Goal: Information Seeking & Learning: Learn about a topic

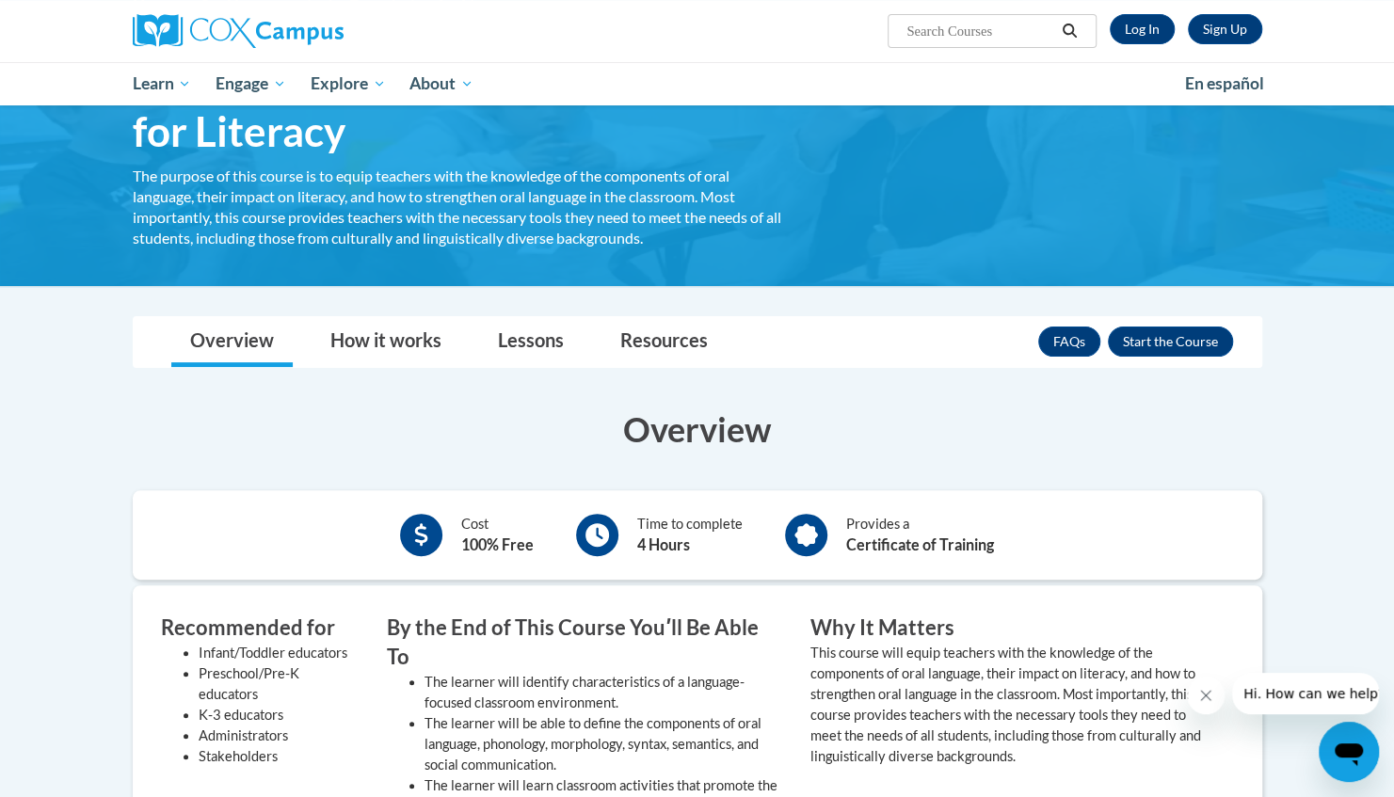
scroll to position [129, 0]
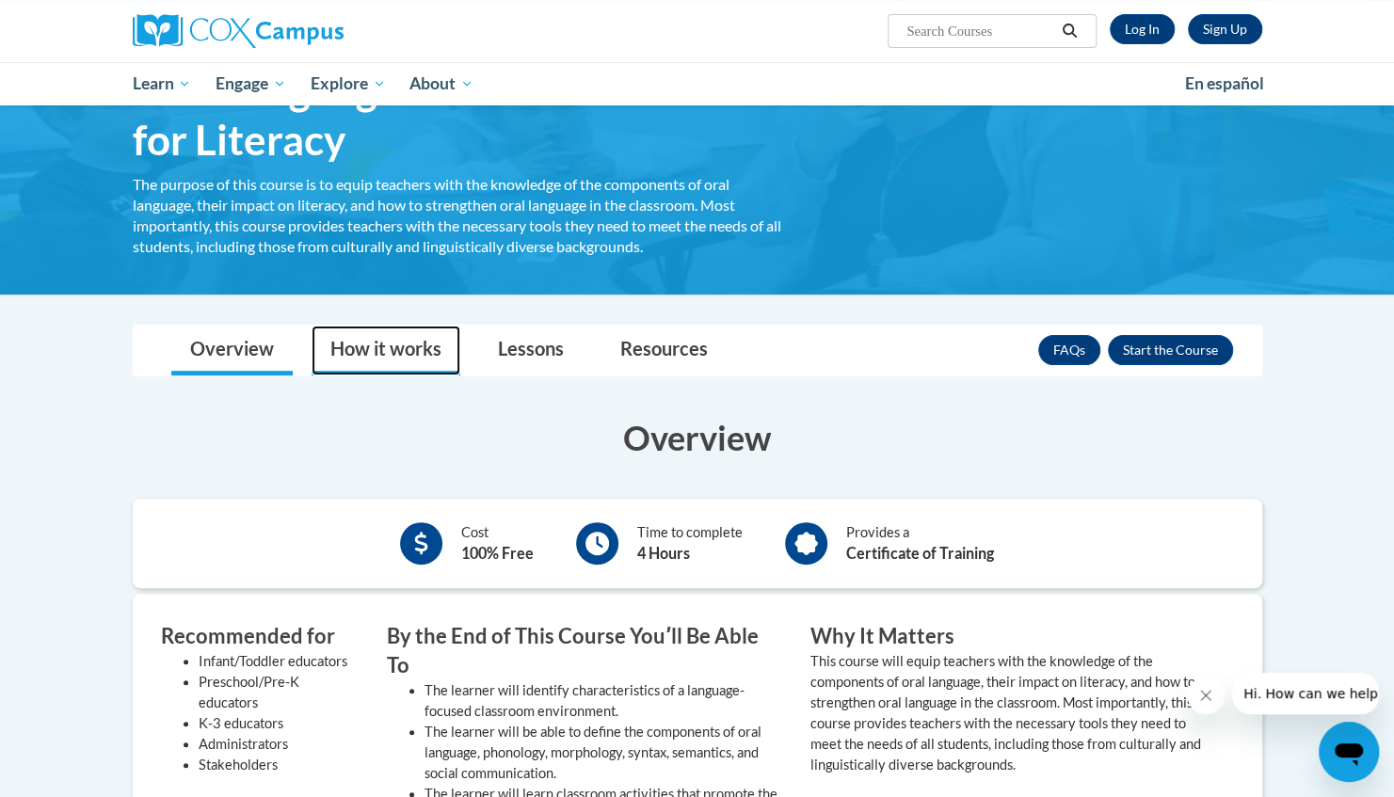
click at [378, 358] on link "How it works" at bounding box center [385, 351] width 149 height 50
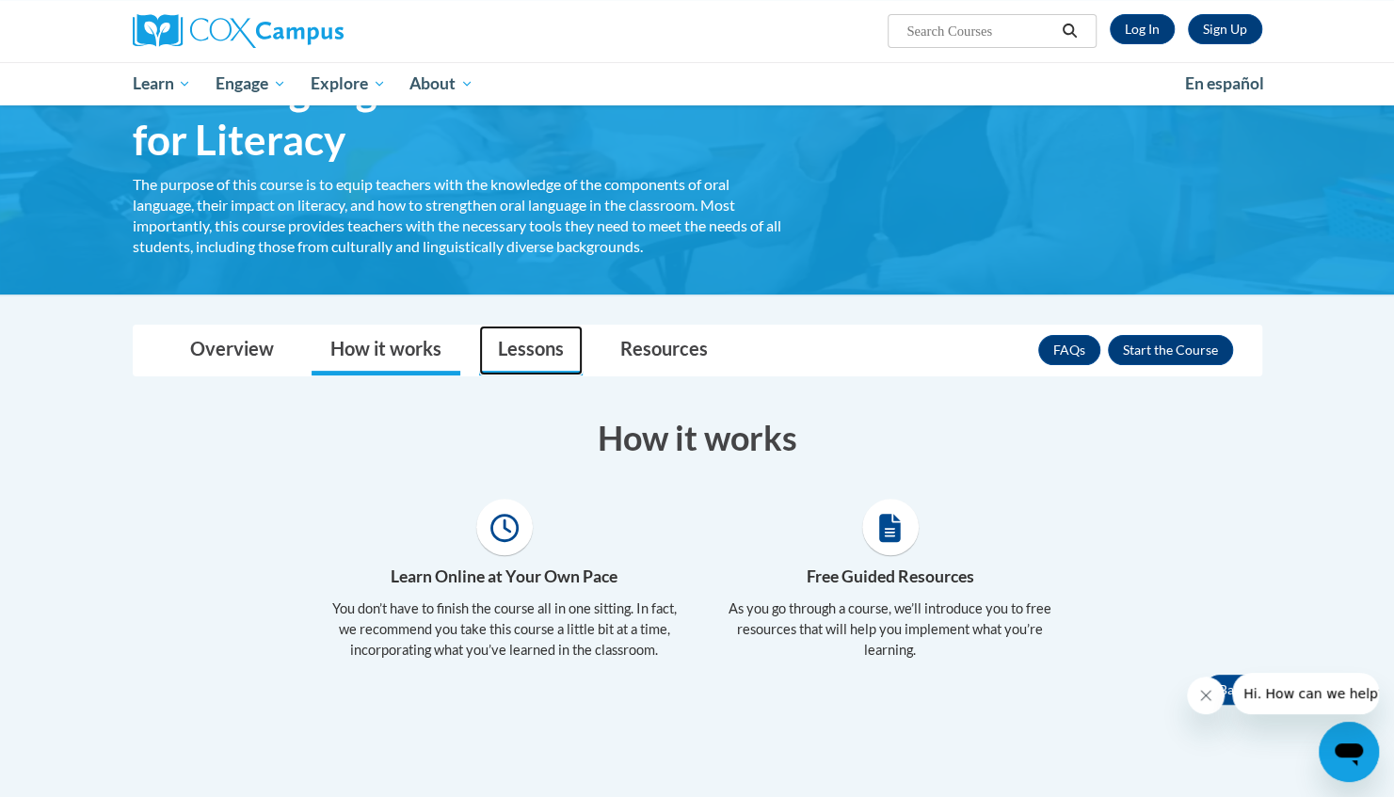
click at [514, 352] on link "Lessons" at bounding box center [531, 351] width 104 height 50
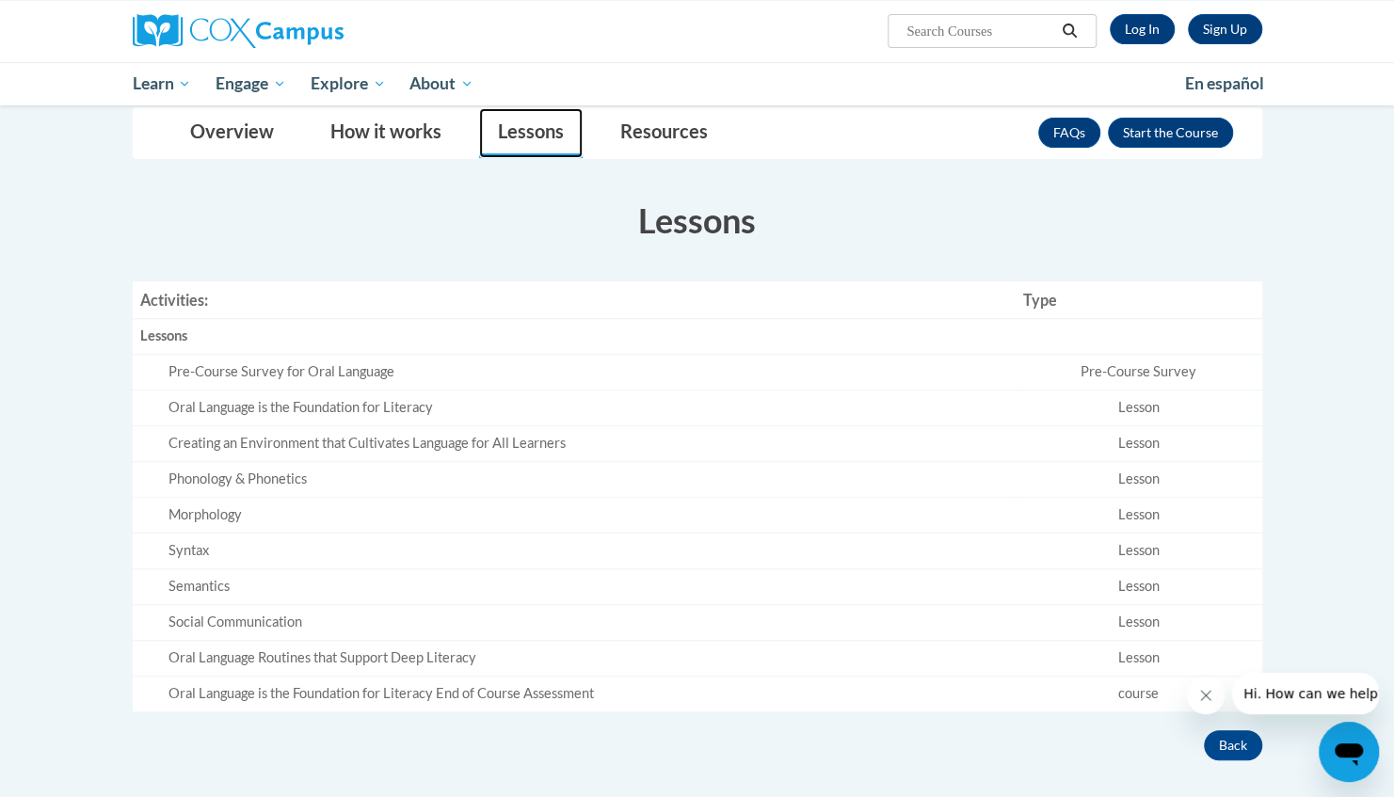
scroll to position [349, 0]
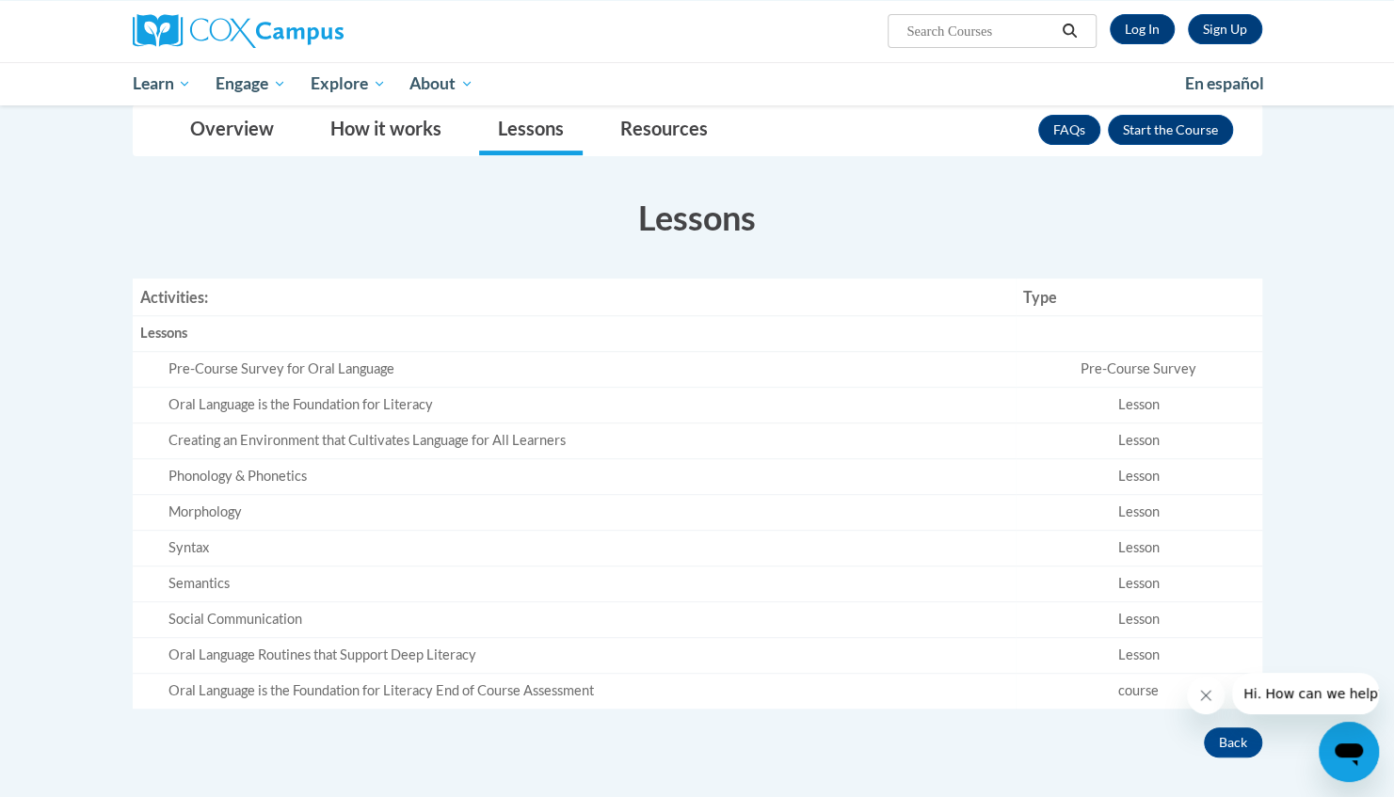
click at [510, 439] on div "Creating an Environment that Cultivates Language for All Learners" at bounding box center [587, 441] width 839 height 20
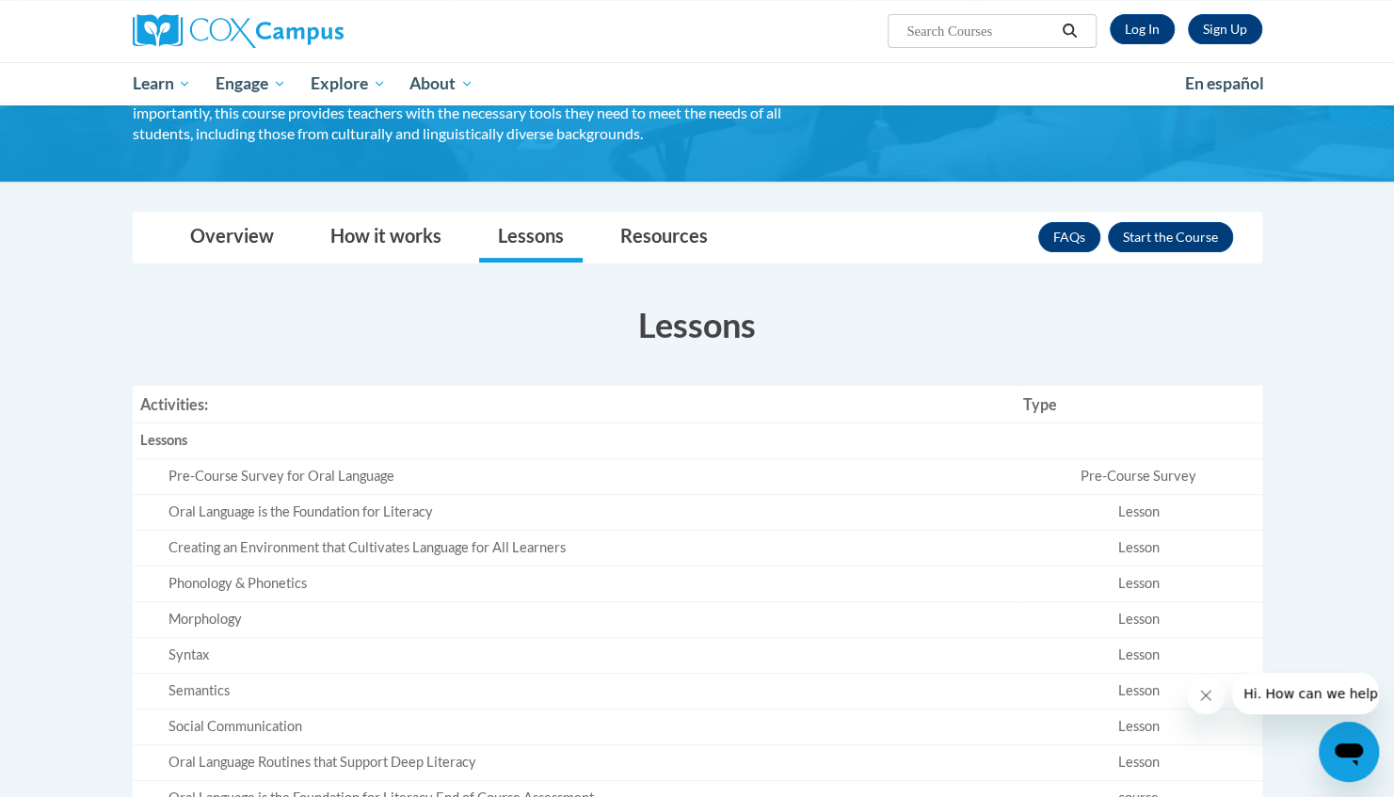
scroll to position [243, 0]
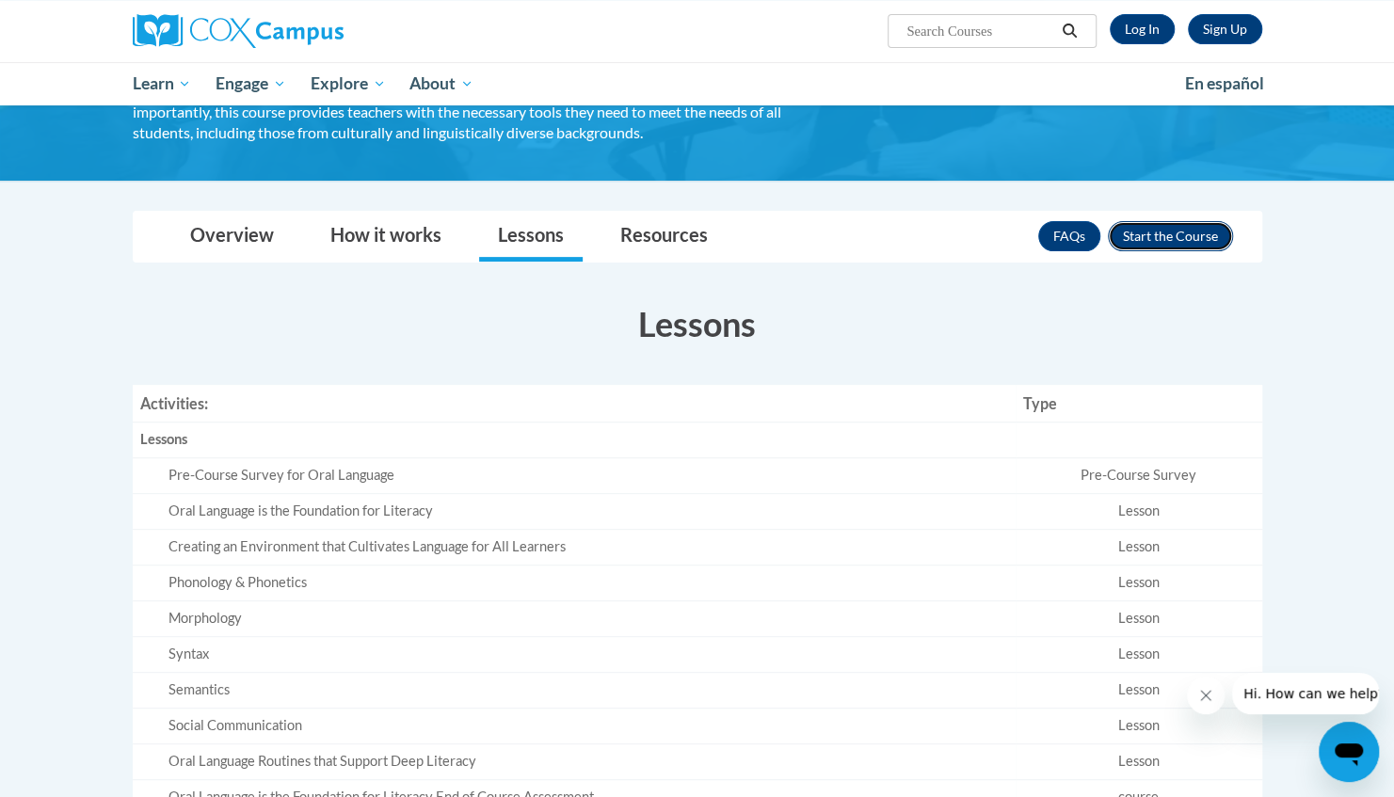
click at [1176, 236] on button "Enroll" at bounding box center [1170, 236] width 125 height 30
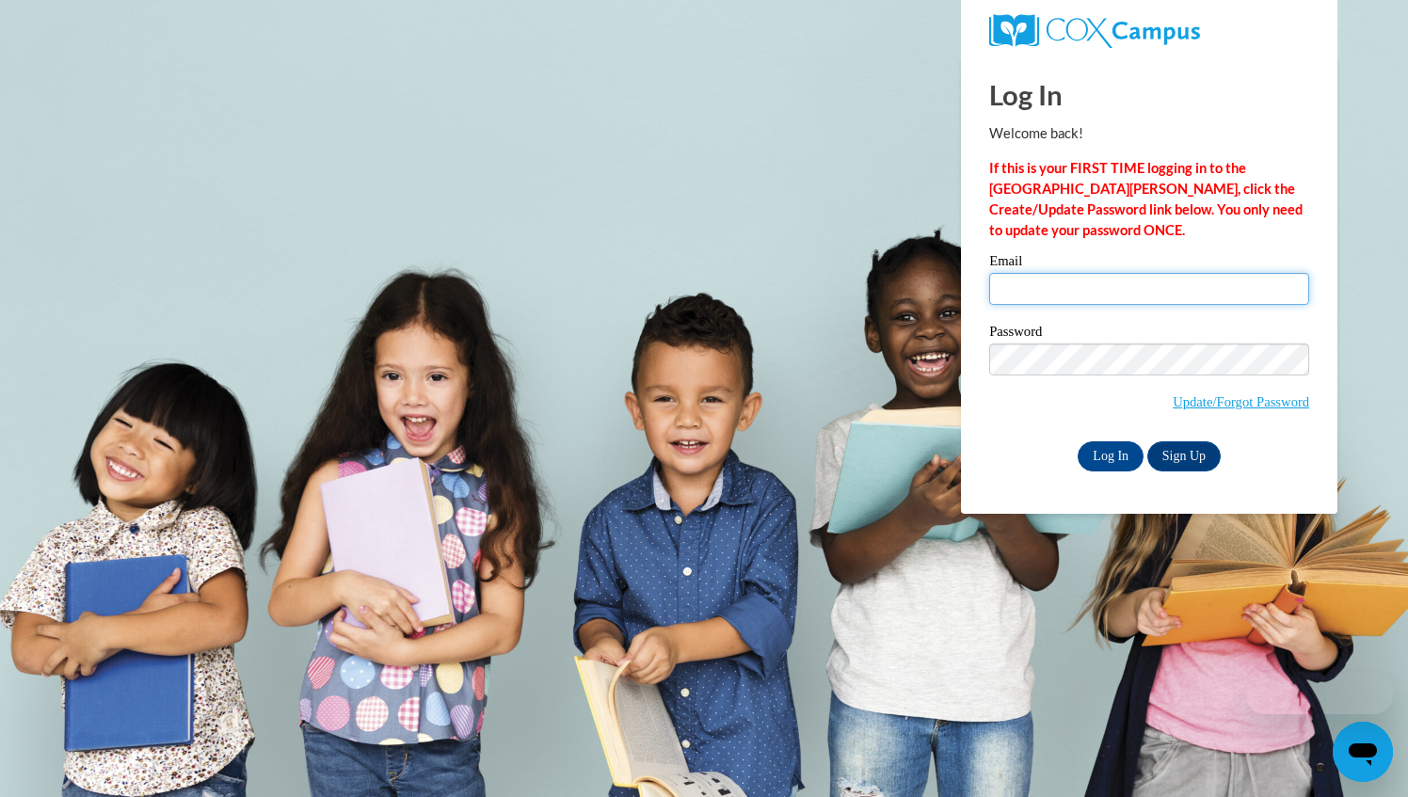
click at [1028, 290] on input "Email" at bounding box center [1149, 289] width 320 height 32
type input "karre.feuker@ktecschools.org"
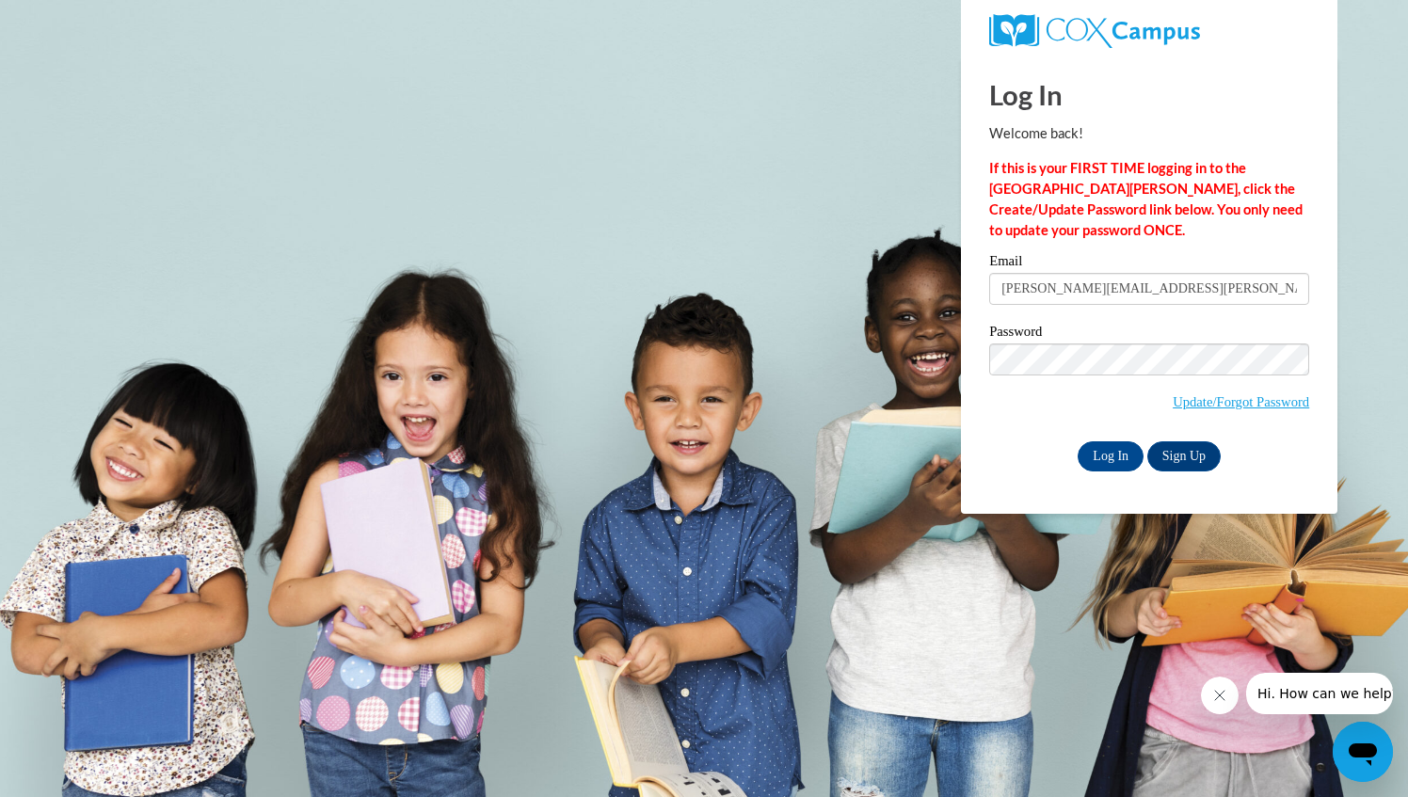
click at [1035, 375] on span "Update/Forgot Password" at bounding box center [1149, 382] width 320 height 78
click at [1077, 441] on input "Log In" at bounding box center [1110, 456] width 66 height 30
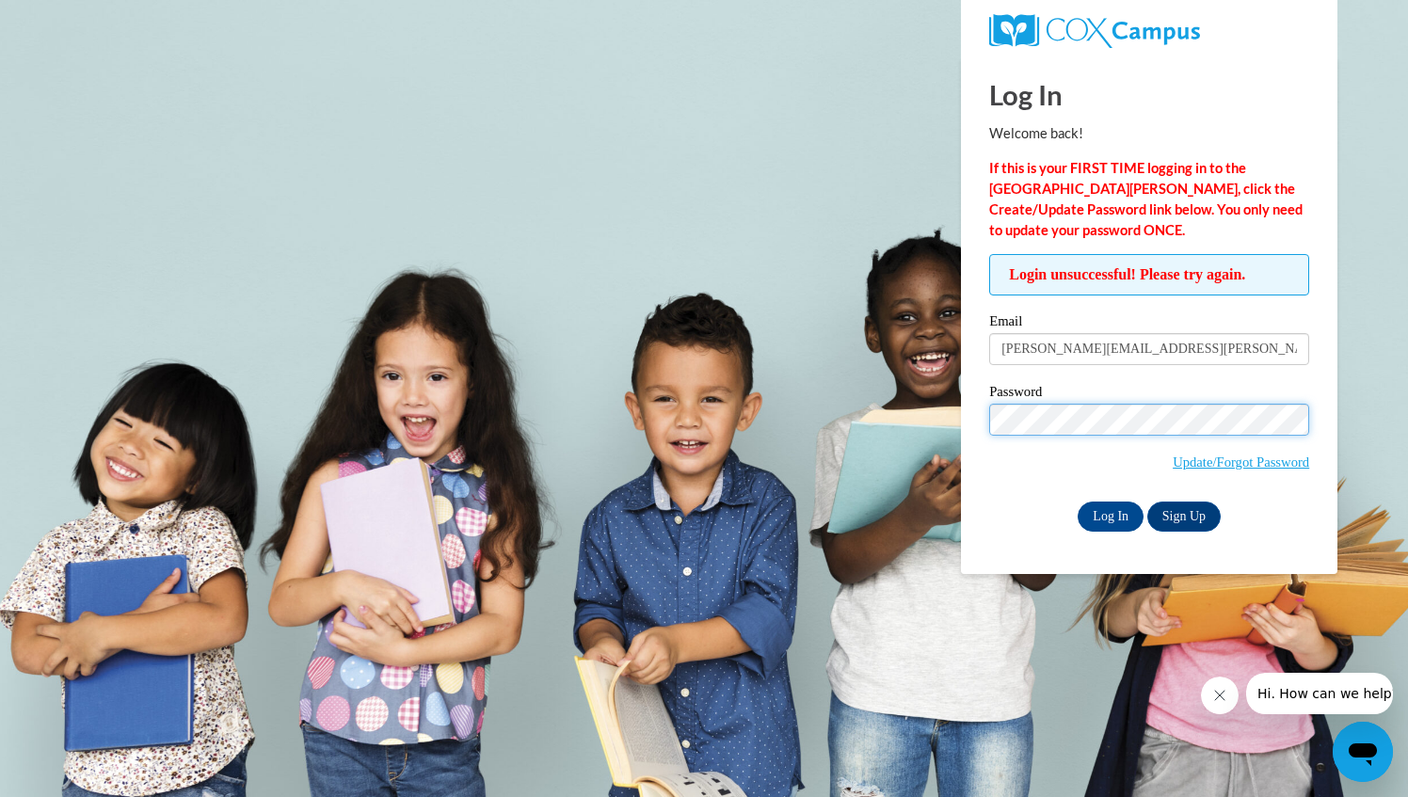
click at [1077, 502] on input "Log In" at bounding box center [1110, 517] width 66 height 30
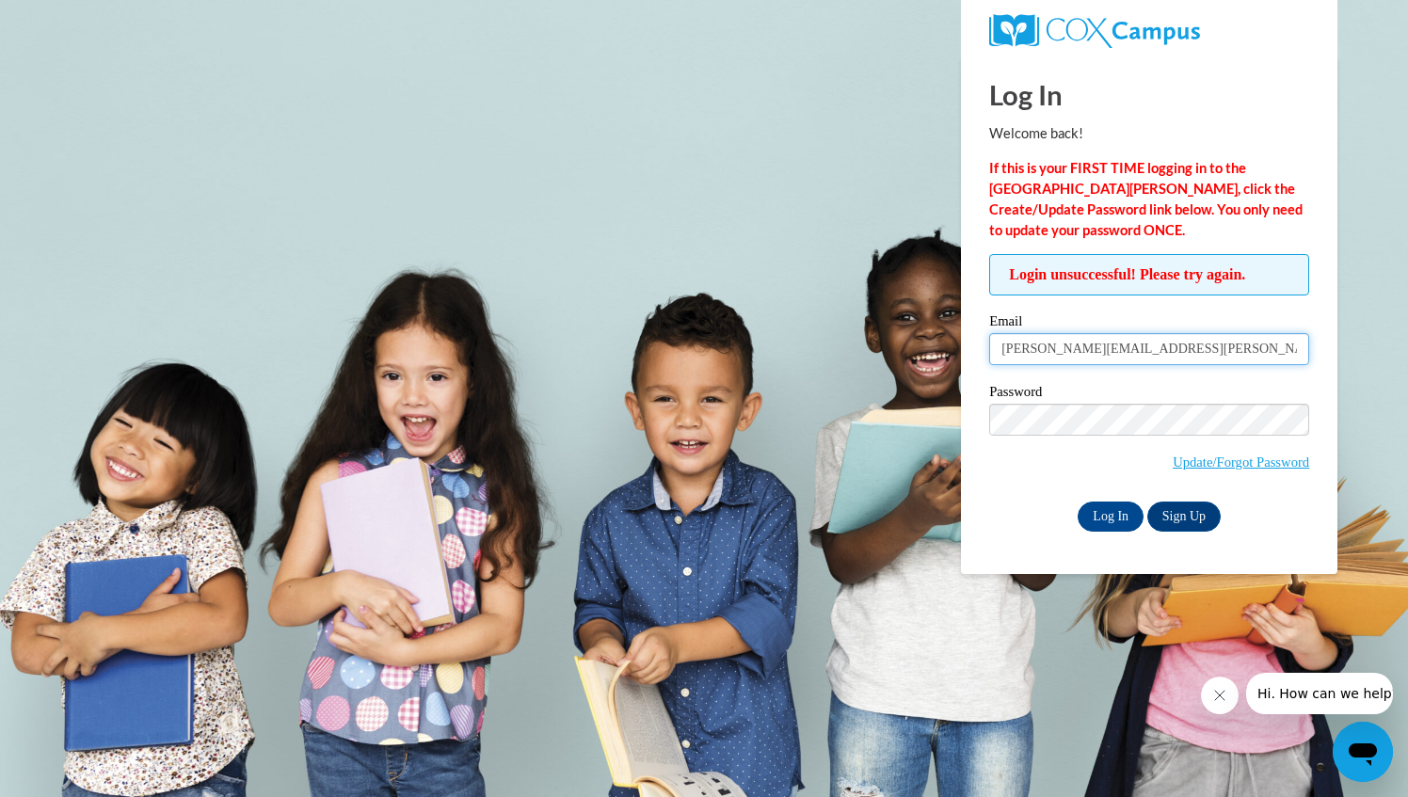
click at [1205, 350] on input "[PERSON_NAME][EMAIL_ADDRESS][PERSON_NAME][DOMAIN_NAME]" at bounding box center [1149, 349] width 320 height 32
click at [1195, 321] on label "Email" at bounding box center [1149, 323] width 320 height 19
click at [1195, 333] on input "karre.feuker@ktecschools.org" at bounding box center [1149, 349] width 320 height 32
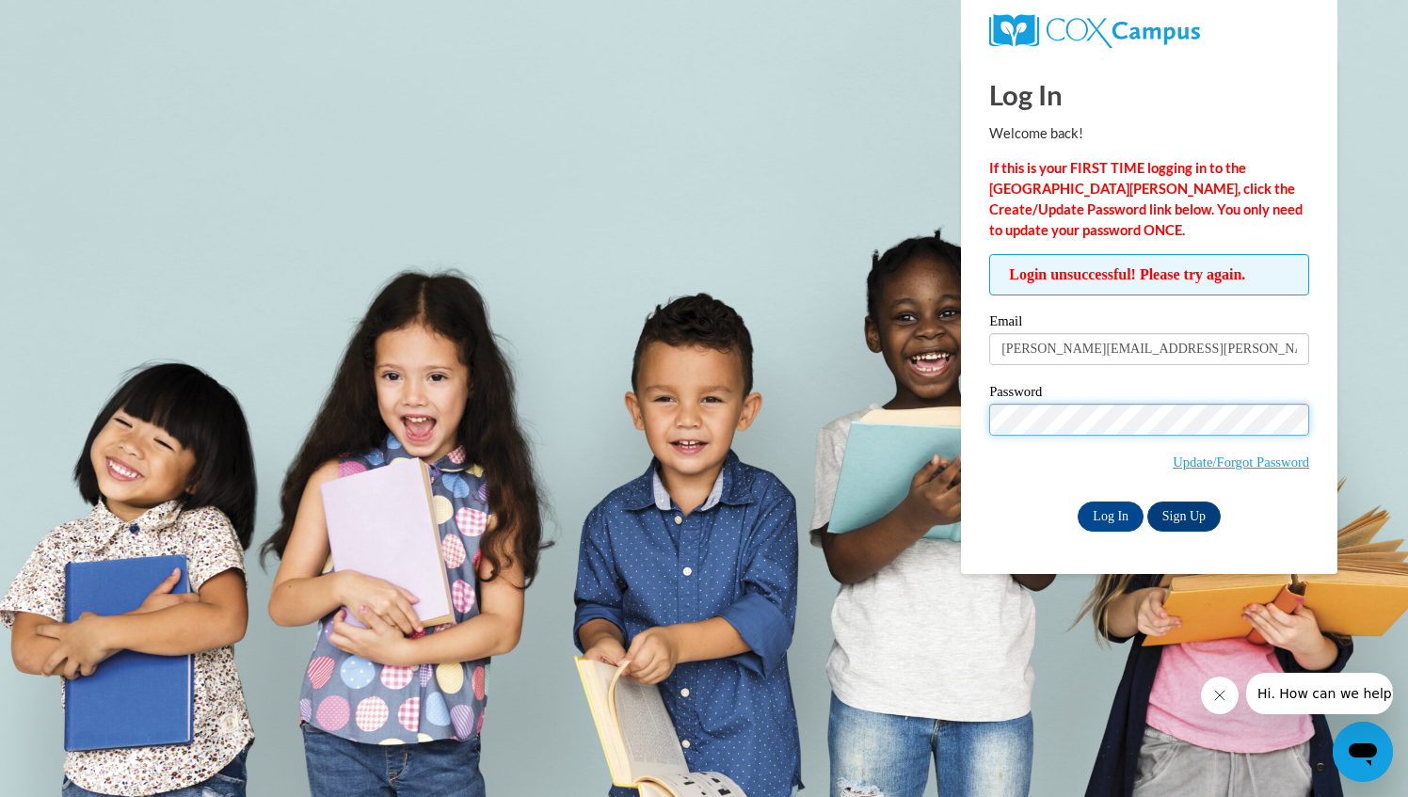
click at [1077, 502] on input "Log In" at bounding box center [1110, 517] width 66 height 30
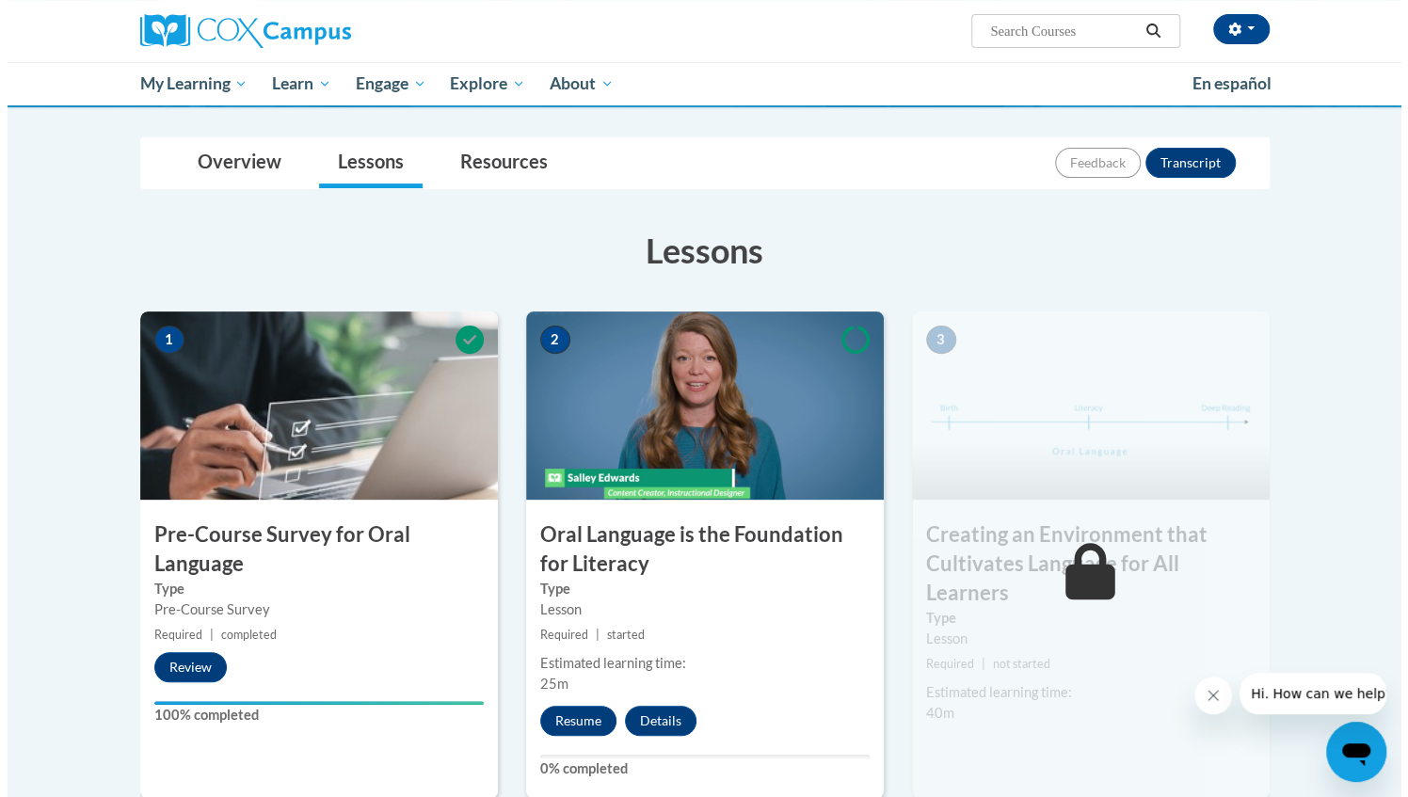
scroll to position [181, 0]
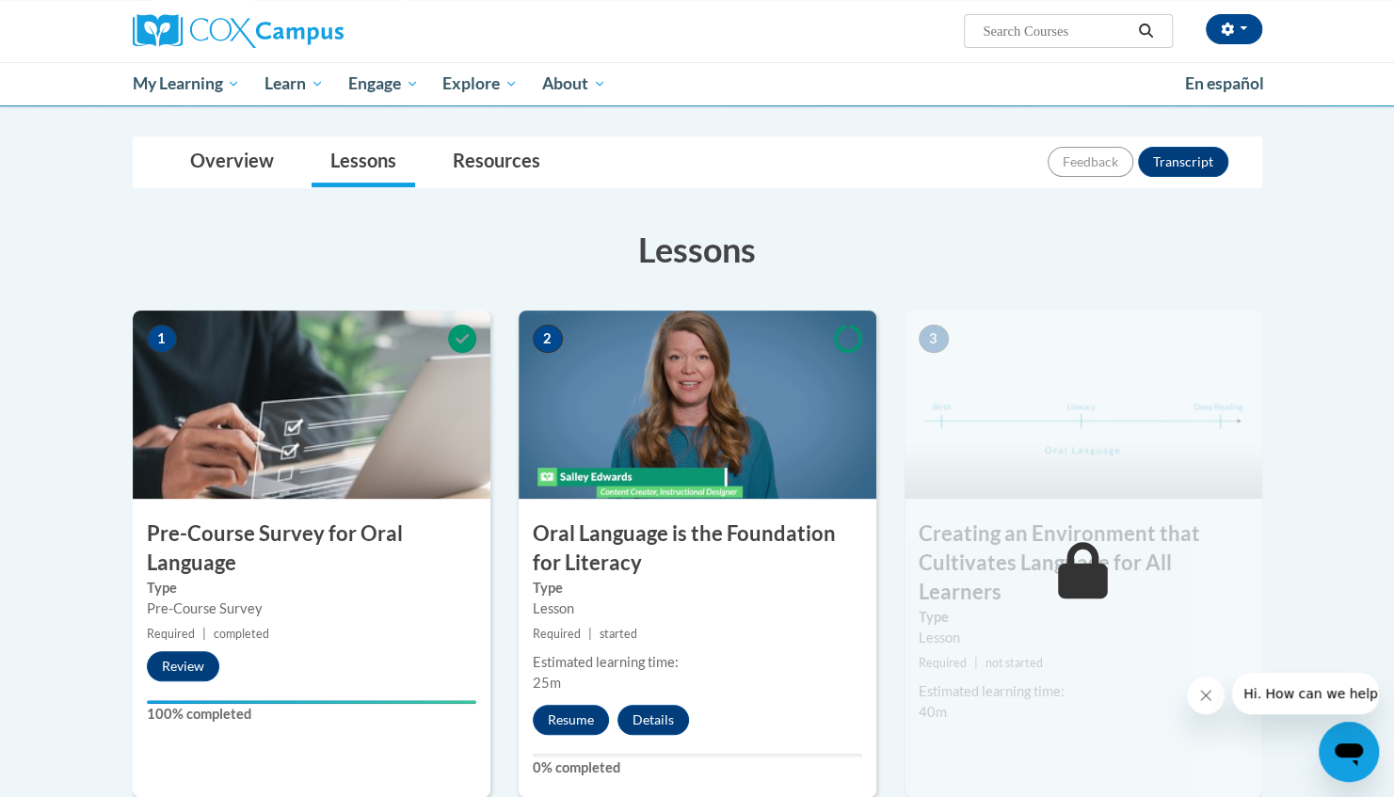
click at [676, 536] on h3 "Oral Language is the Foundation for Literacy" at bounding box center [697, 548] width 358 height 58
click at [577, 719] on button "Resume" at bounding box center [571, 720] width 76 height 30
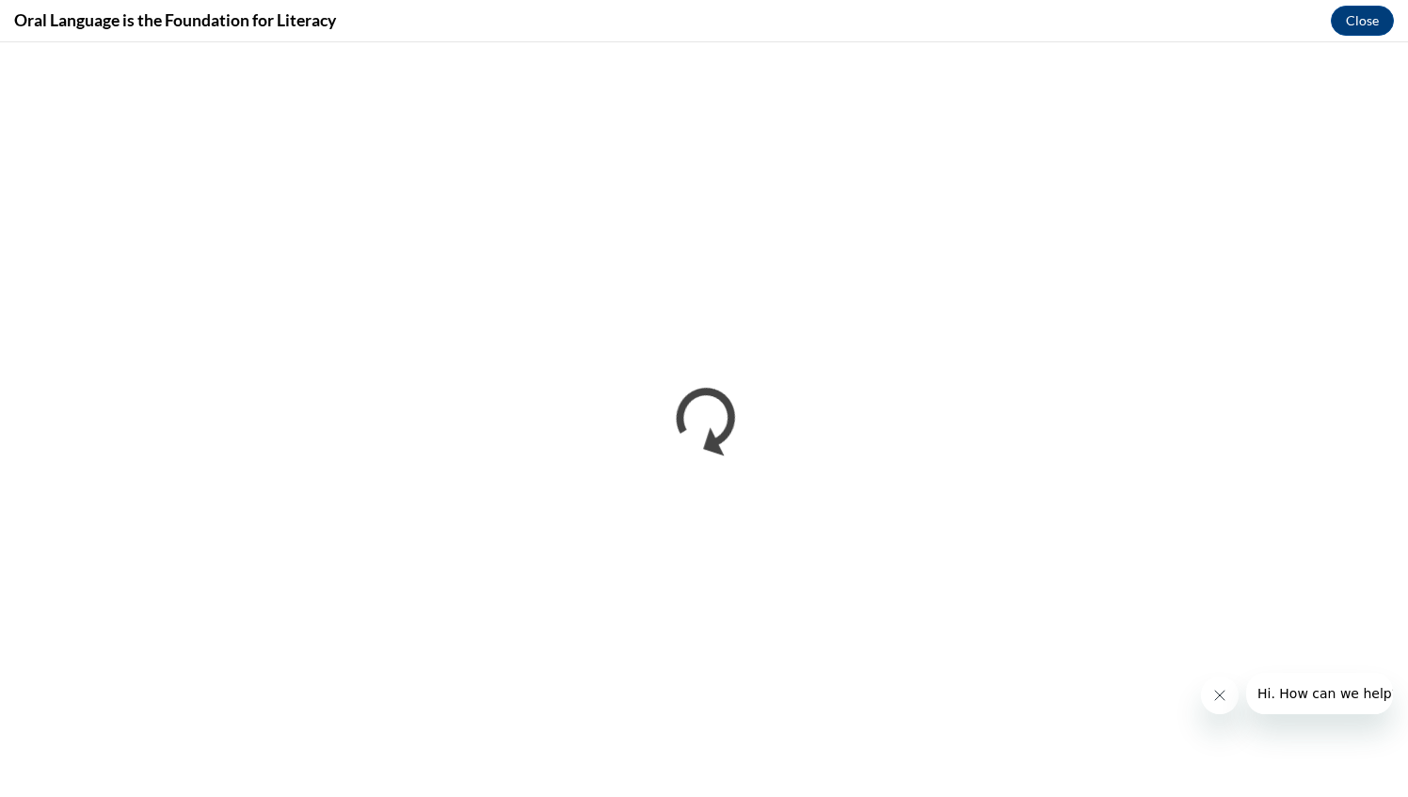
scroll to position [0, 0]
click at [1211, 696] on icon "Close message from company" at bounding box center [1218, 695] width 15 height 15
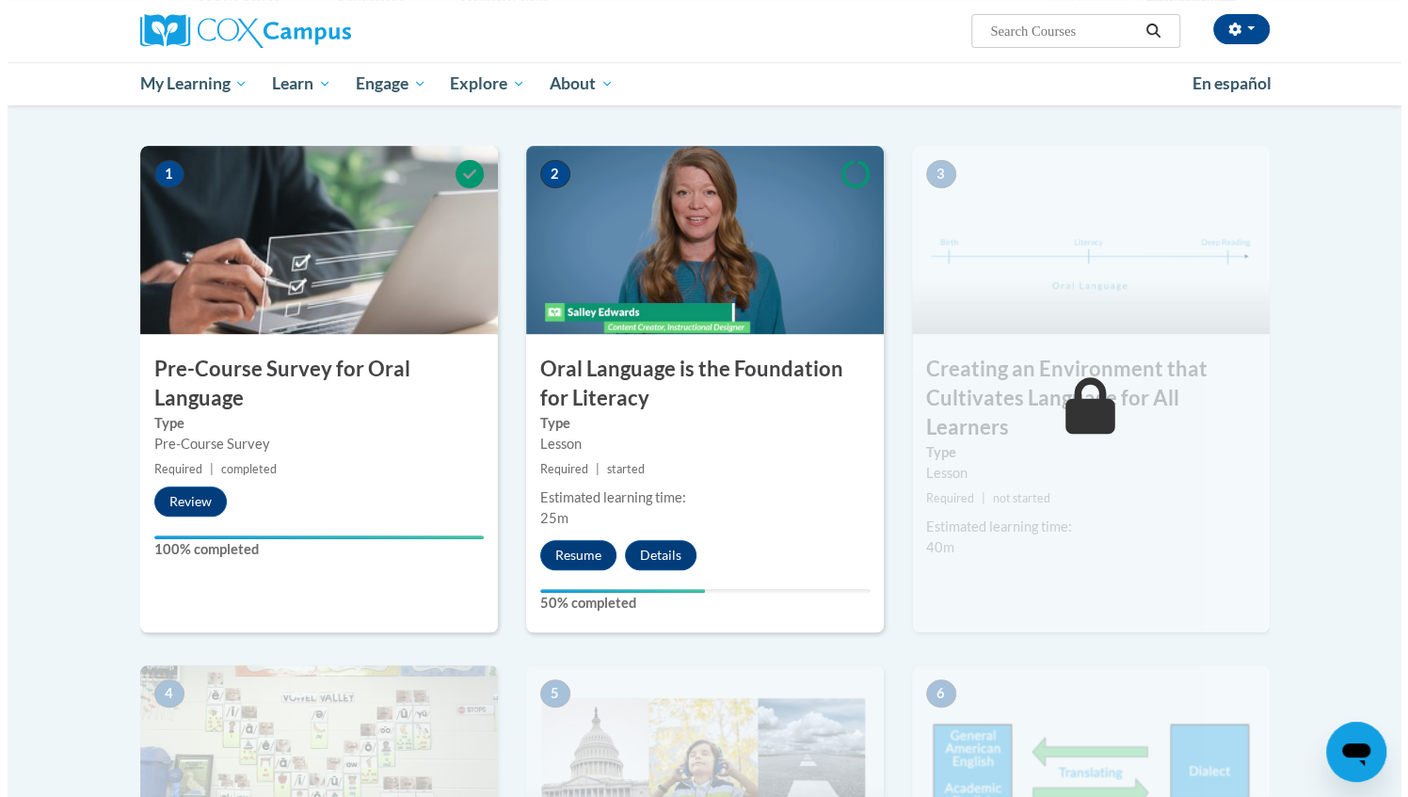
scroll to position [370, 0]
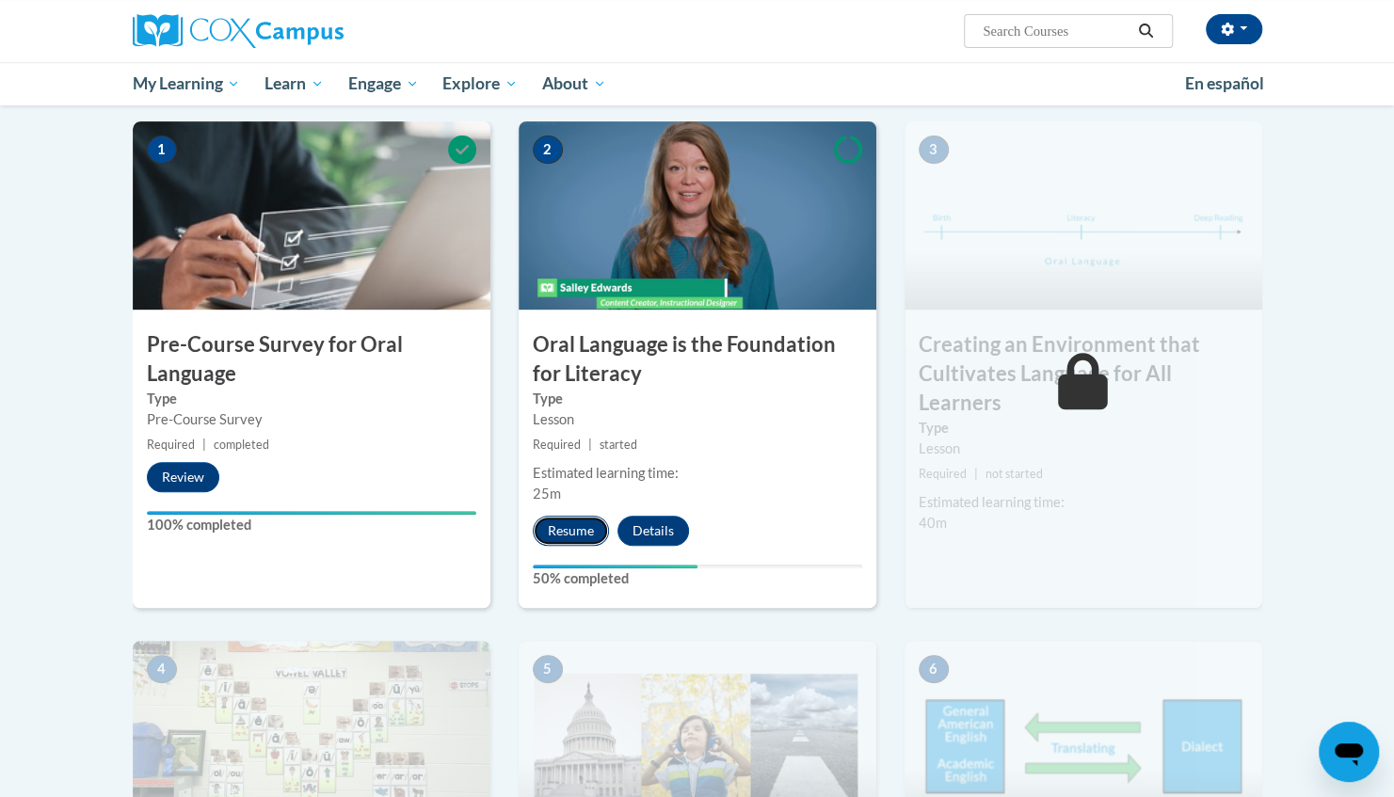
click at [563, 531] on button "Resume" at bounding box center [571, 531] width 76 height 30
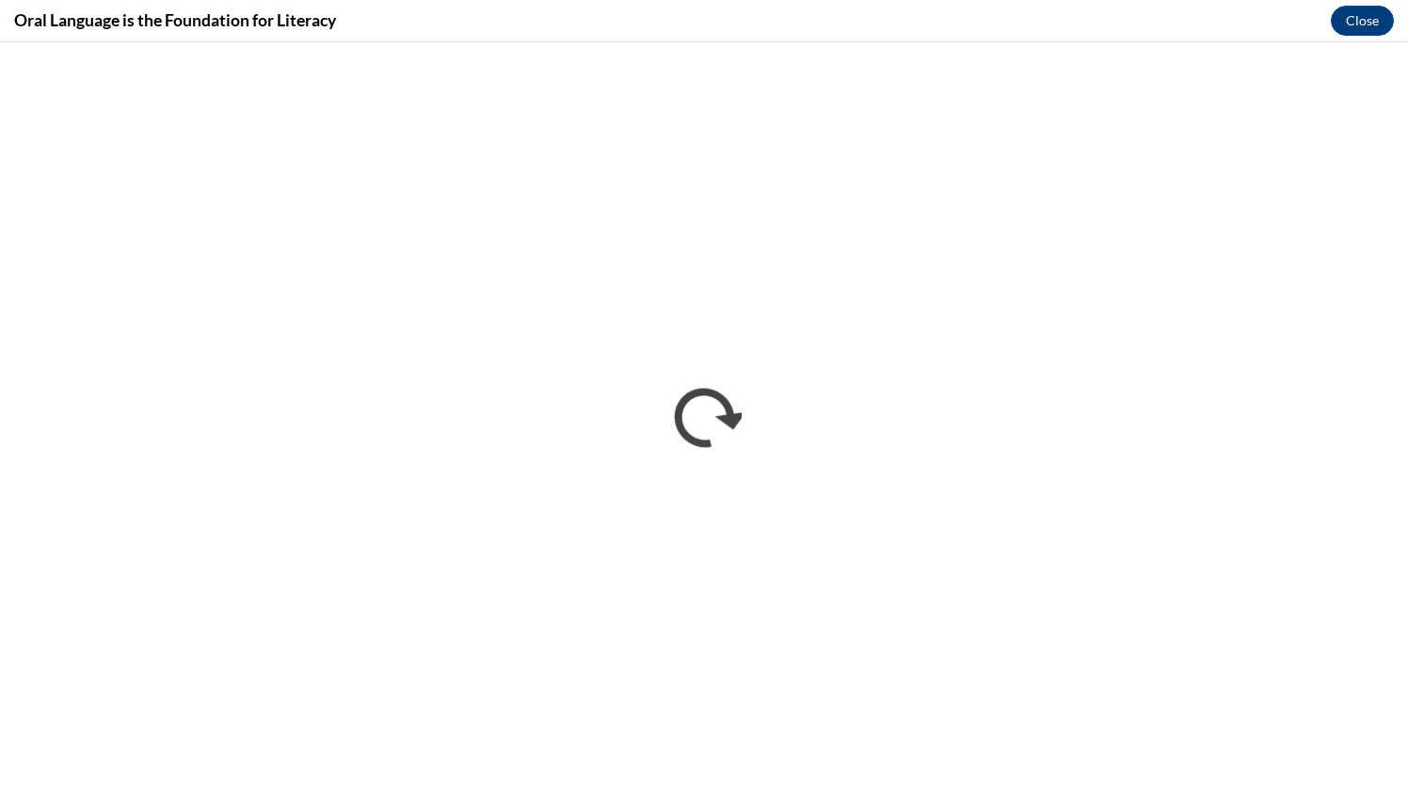
scroll to position [0, 0]
click at [1363, 19] on button "Close" at bounding box center [1362, 21] width 63 height 30
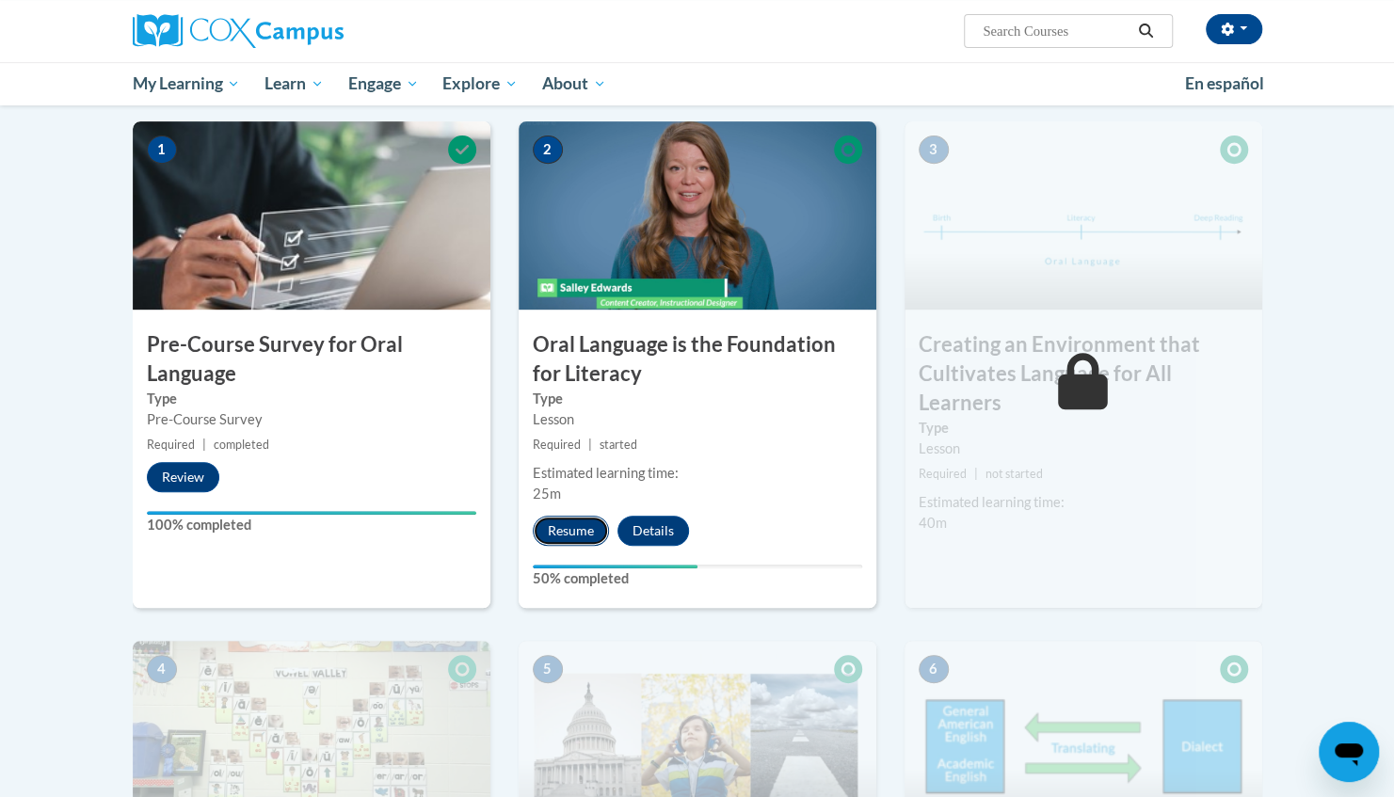
click at [570, 521] on button "Resume" at bounding box center [571, 531] width 76 height 30
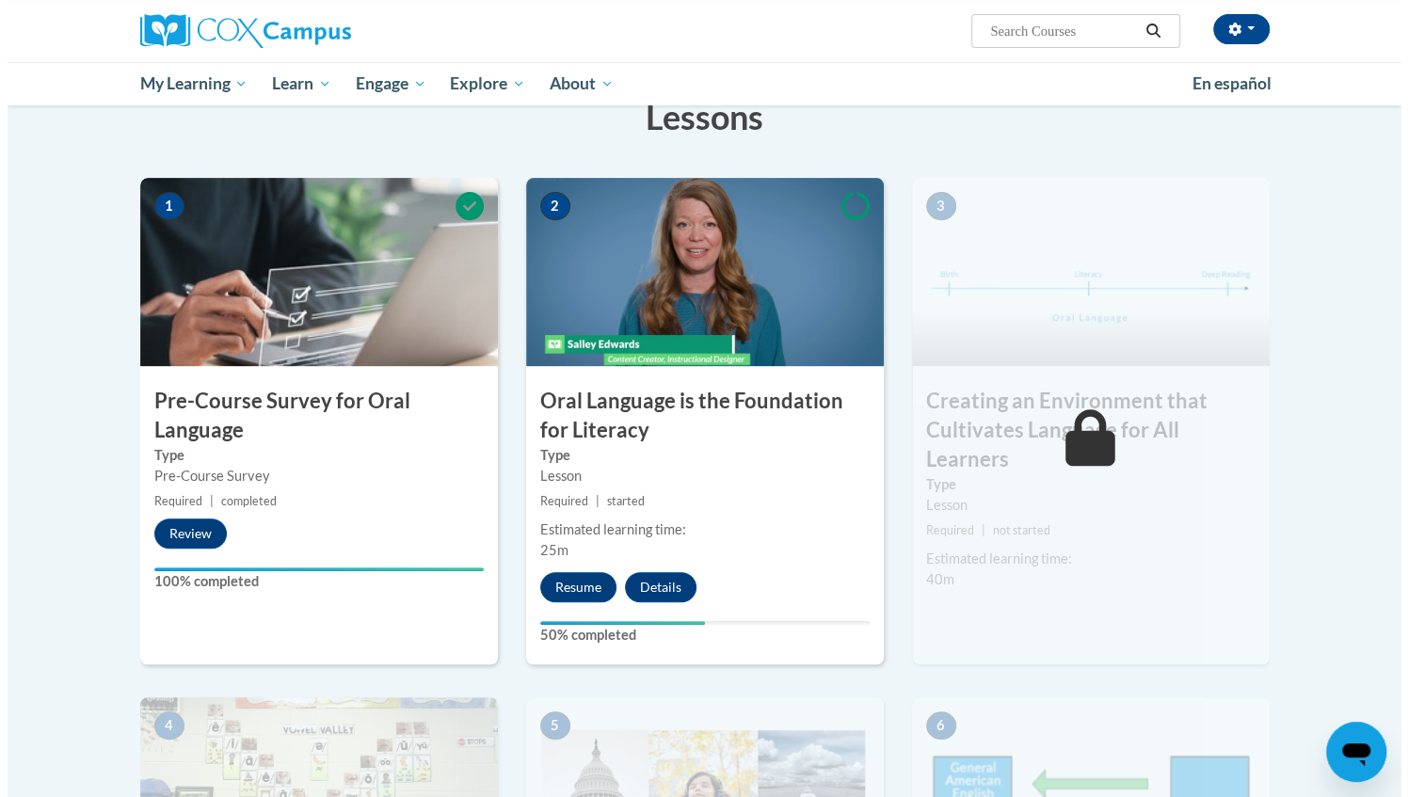
scroll to position [320, 0]
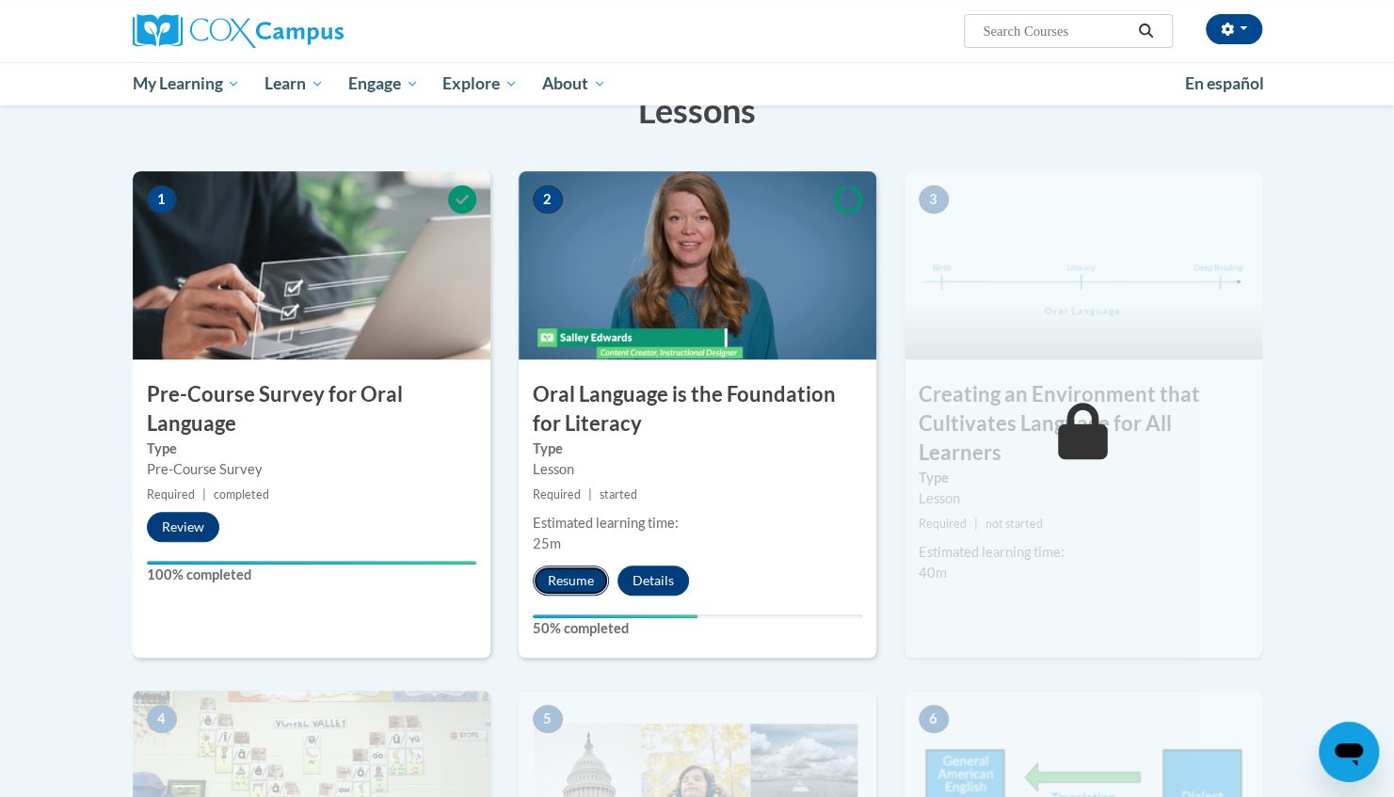
click at [570, 578] on button "Resume" at bounding box center [571, 581] width 76 height 30
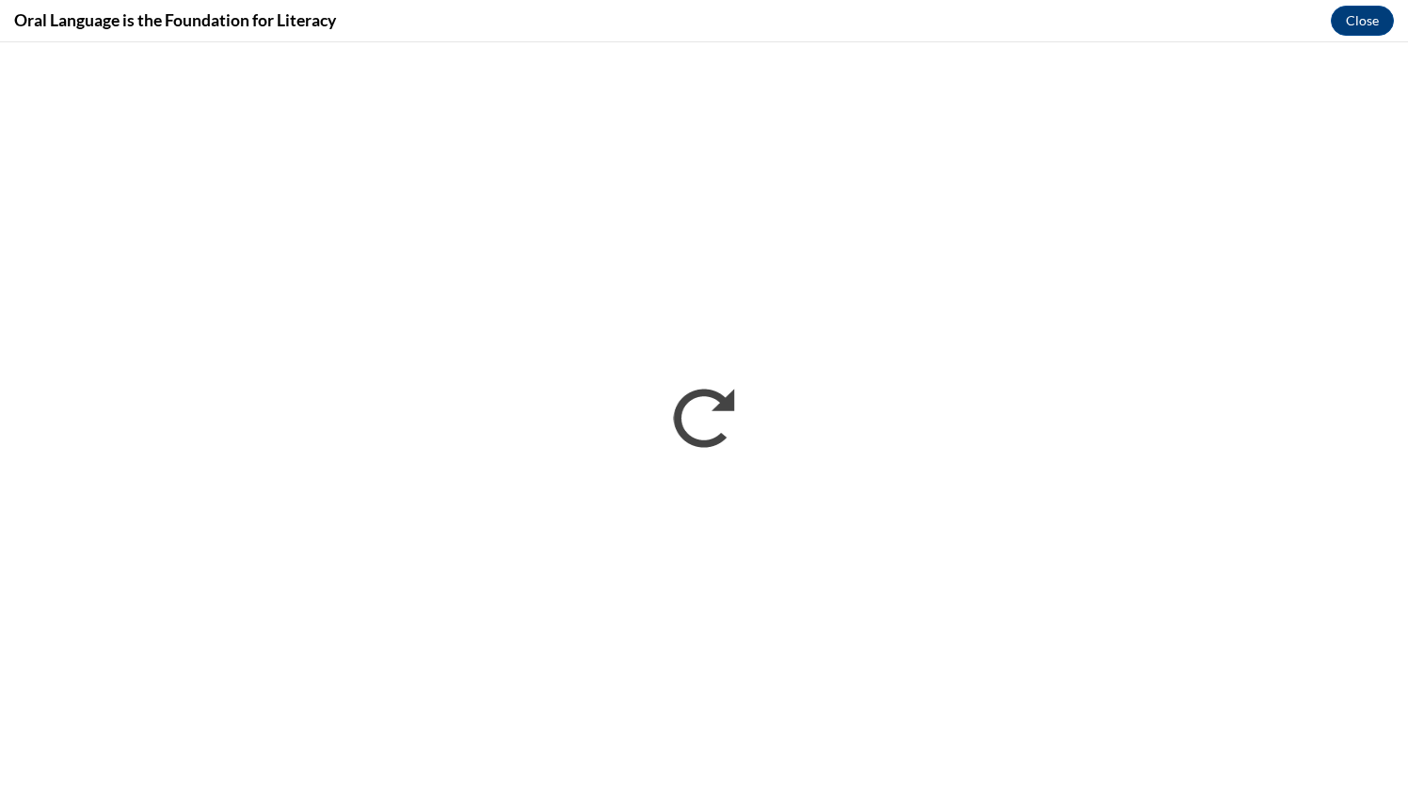
scroll to position [0, 0]
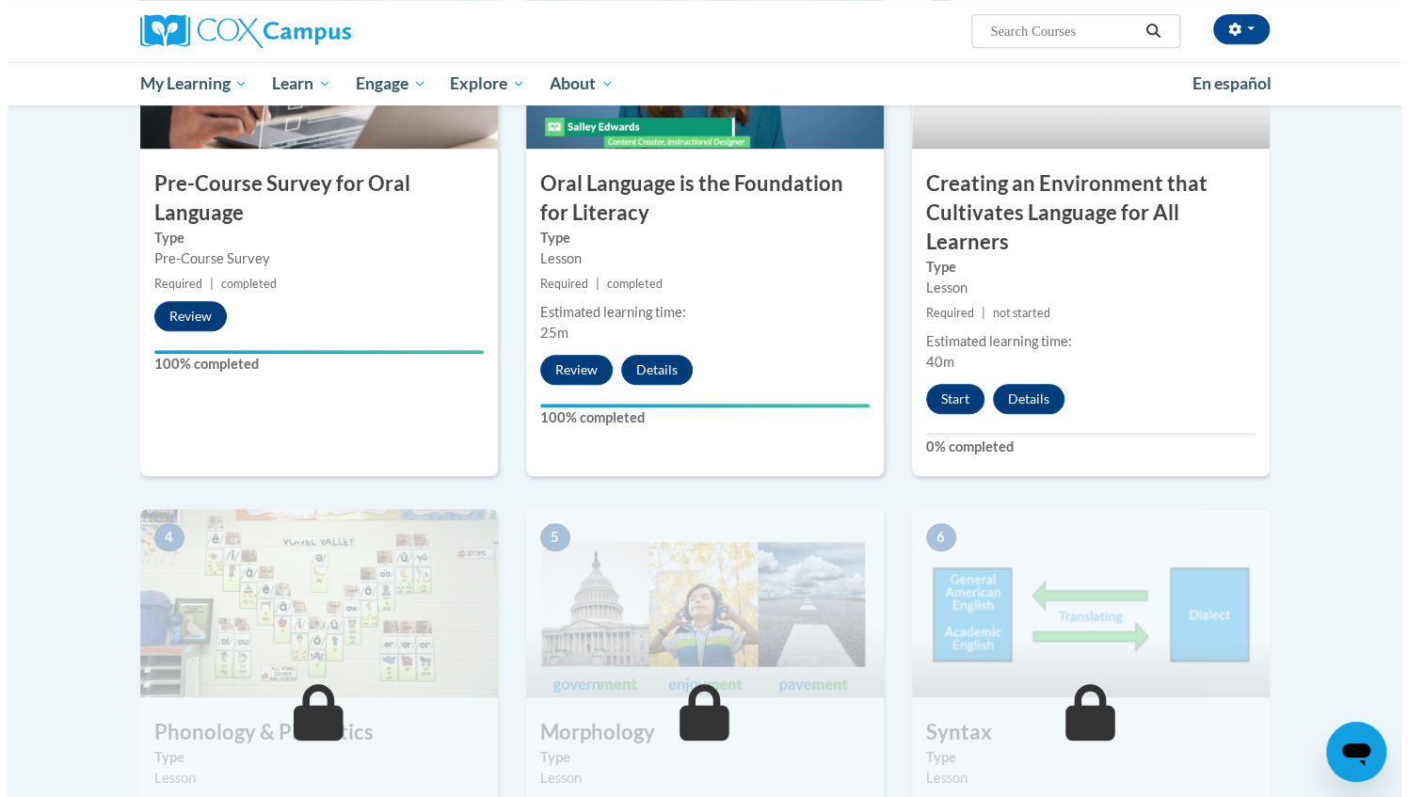
scroll to position [513, 0]
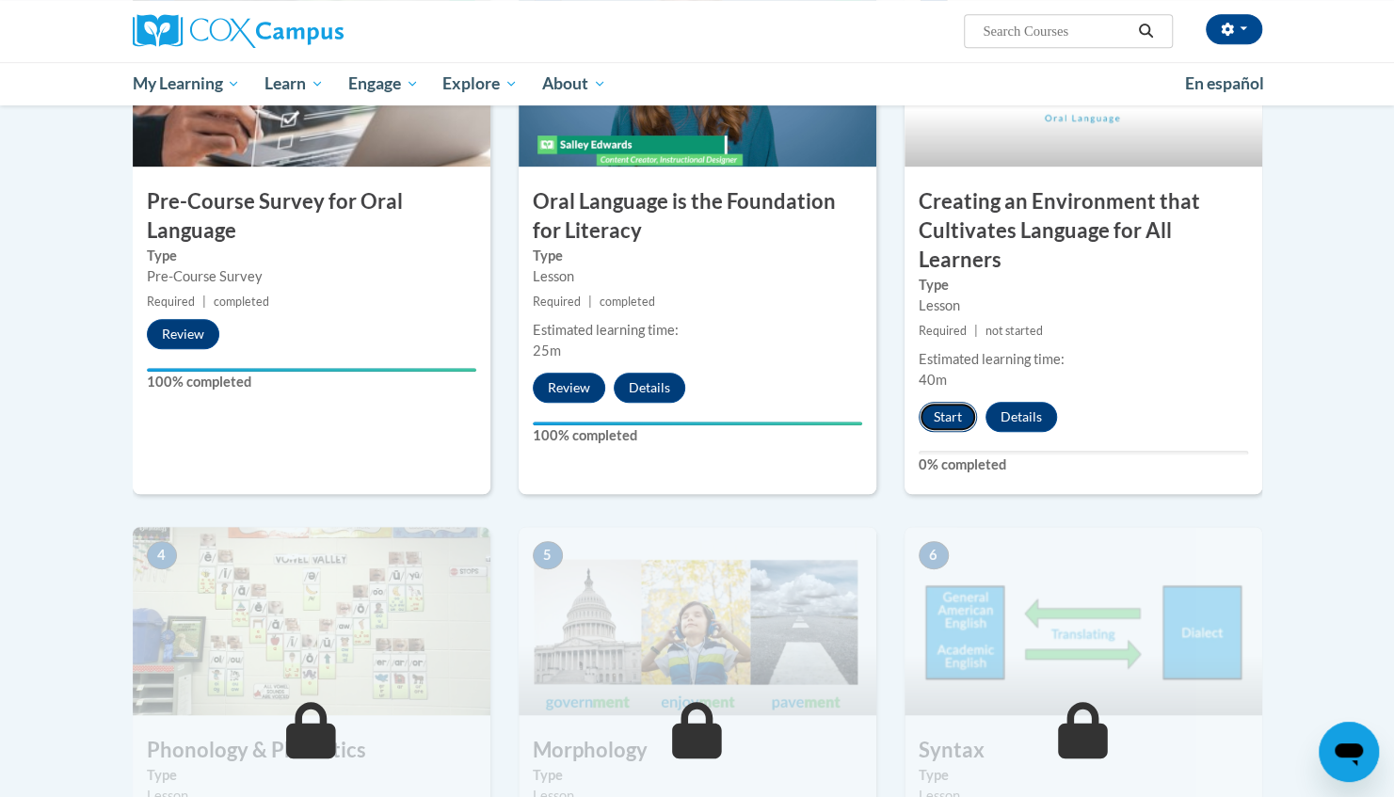
click at [937, 415] on button "Start" at bounding box center [947, 417] width 58 height 30
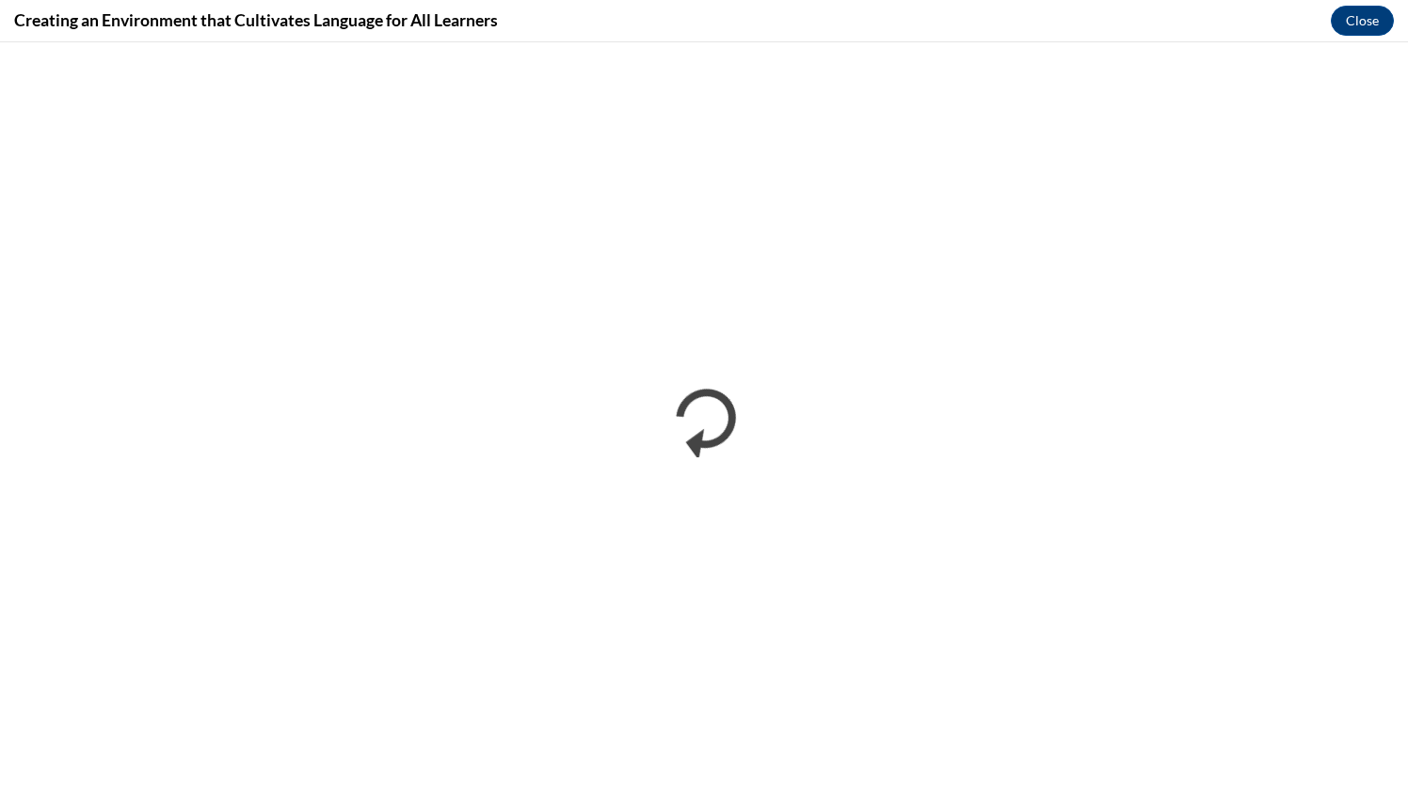
scroll to position [0, 0]
